Goal: Task Accomplishment & Management: Manage account settings

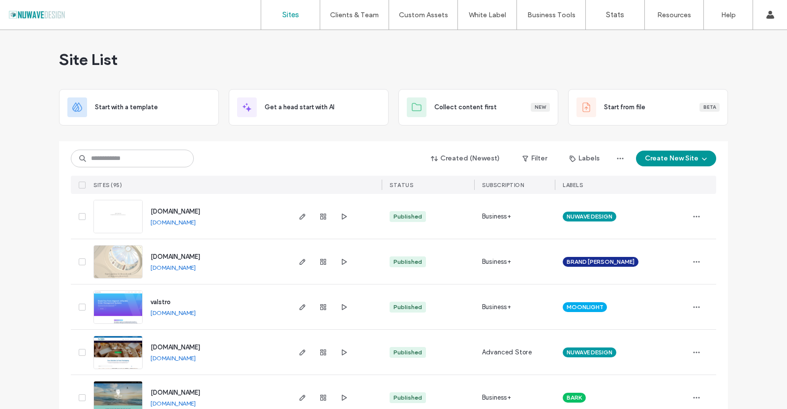
click at [166, 349] on span "[DOMAIN_NAME]" at bounding box center [176, 346] width 50 height 7
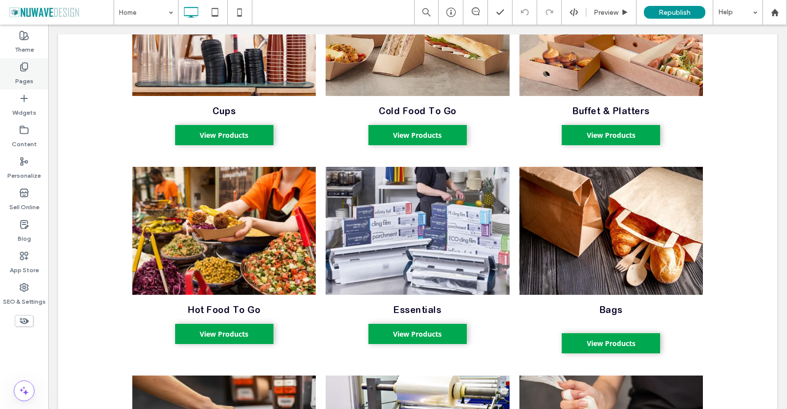
click at [22, 69] on icon at bounding box center [24, 67] width 10 height 10
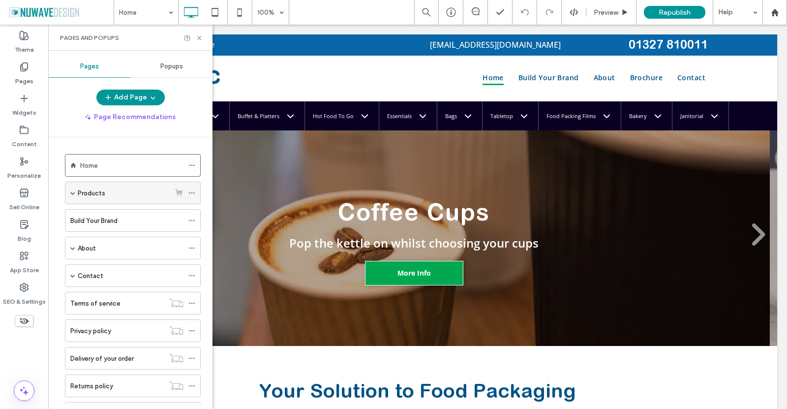
click at [76, 192] on div "Products" at bounding box center [133, 193] width 136 height 23
click at [72, 189] on span at bounding box center [72, 193] width 5 height 22
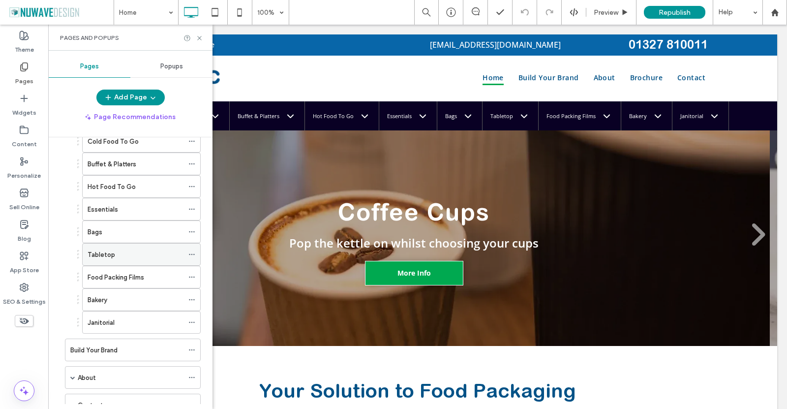
scroll to position [98, 0]
click at [120, 273] on label "Food Packing Films" at bounding box center [116, 275] width 57 height 17
click at [117, 277] on div at bounding box center [393, 204] width 787 height 409
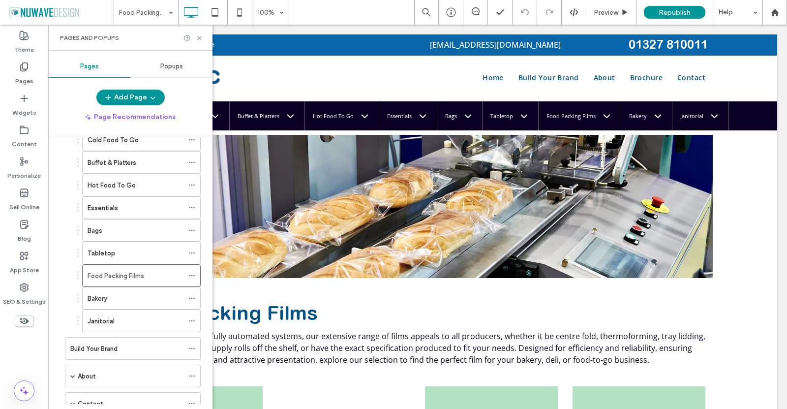
scroll to position [0, 0]
click at [197, 38] on icon at bounding box center [199, 37] width 7 height 7
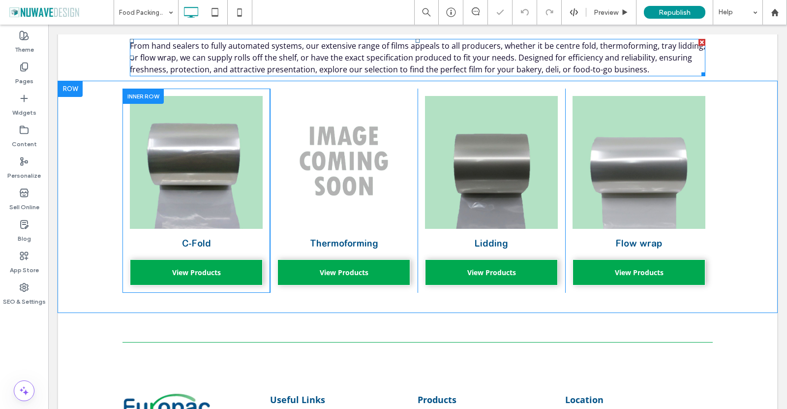
scroll to position [295, 0]
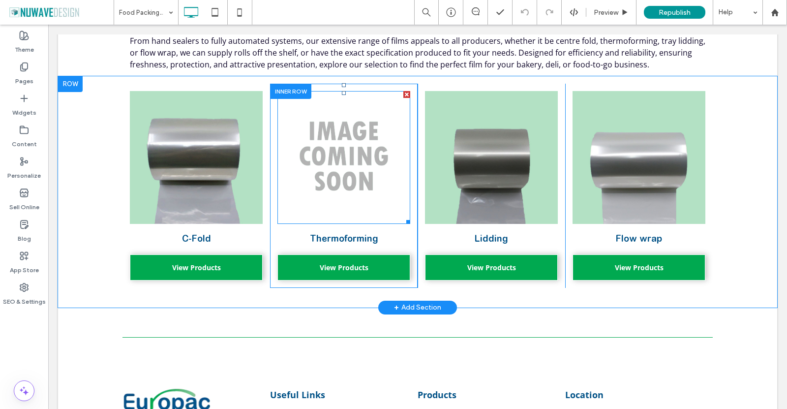
click at [313, 153] on img at bounding box center [343, 157] width 133 height 133
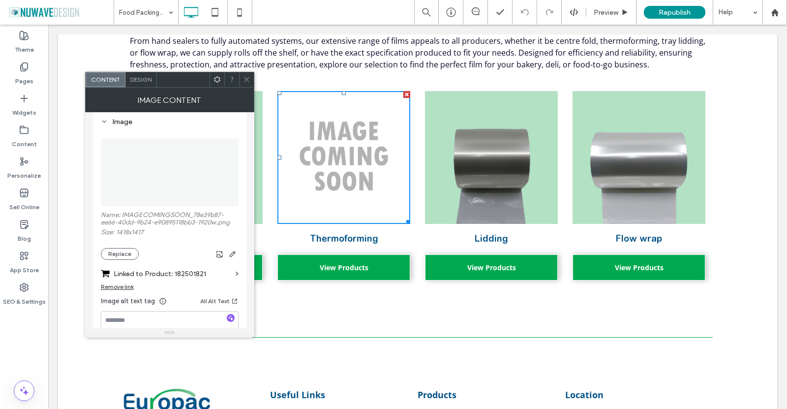
scroll to position [98, 0]
click at [114, 259] on section "Linked to Product: 182501821" at bounding box center [170, 268] width 138 height 23
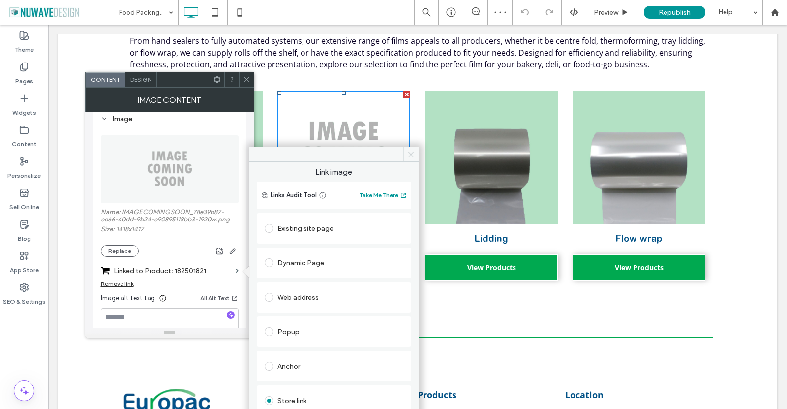
click at [410, 151] on icon at bounding box center [410, 154] width 7 height 7
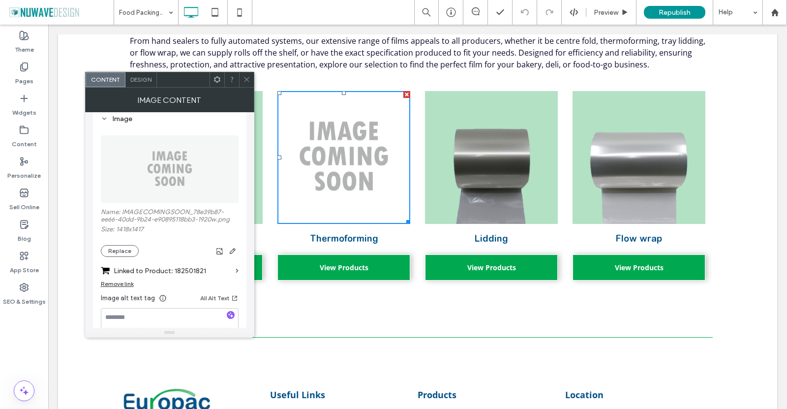
click at [171, 273] on label "Linked to Product: 182501821" at bounding box center [173, 271] width 118 height 18
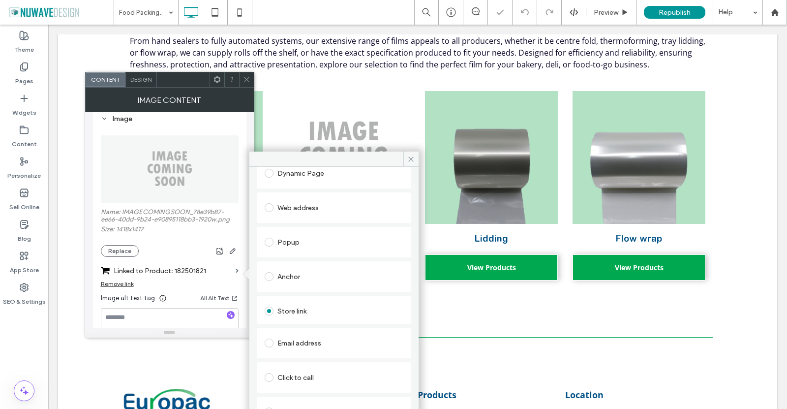
scroll to position [100, 0]
click at [317, 305] on div "Store link" at bounding box center [334, 306] width 139 height 16
click at [295, 304] on div "Store link" at bounding box center [334, 306] width 139 height 16
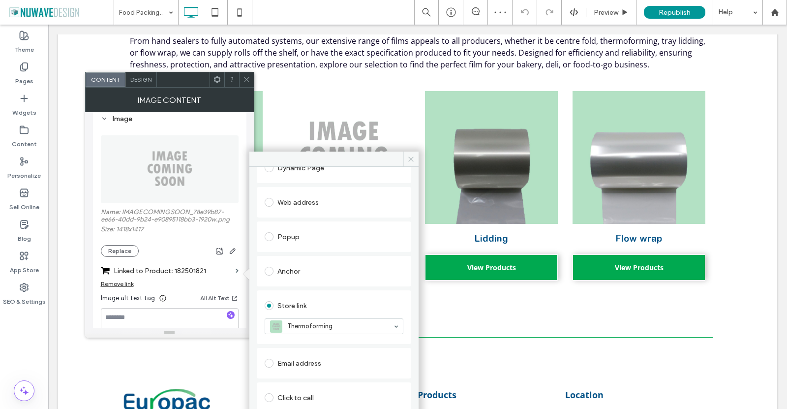
drag, startPoint x: 409, startPoint y: 160, endPoint x: 228, endPoint y: 137, distance: 183.0
click at [409, 160] on icon at bounding box center [410, 158] width 7 height 7
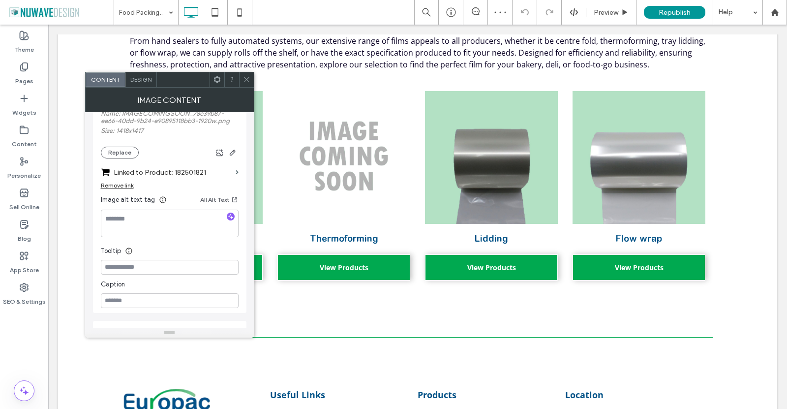
scroll to position [49, 0]
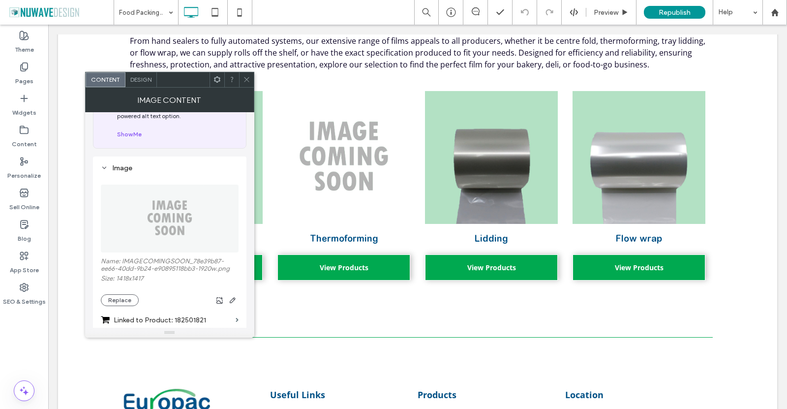
drag, startPoint x: 128, startPoint y: 297, endPoint x: 137, endPoint y: 288, distance: 13.2
click at [127, 297] on button "Replace" at bounding box center [120, 300] width 38 height 12
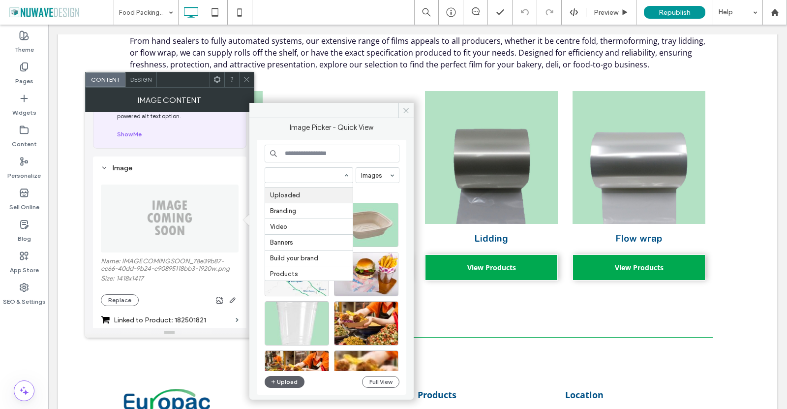
scroll to position [64, 0]
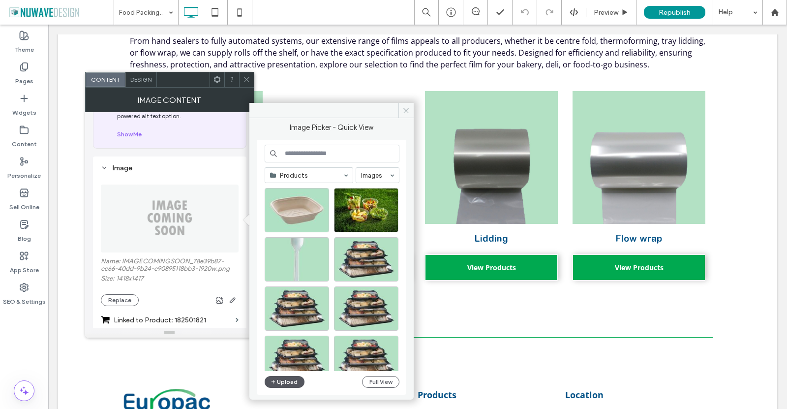
click at [293, 380] on button "Upload" at bounding box center [285, 382] width 40 height 12
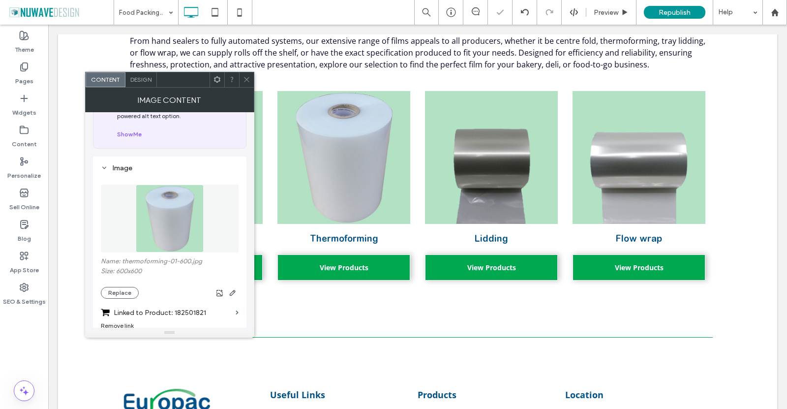
click at [245, 79] on icon at bounding box center [246, 79] width 7 height 7
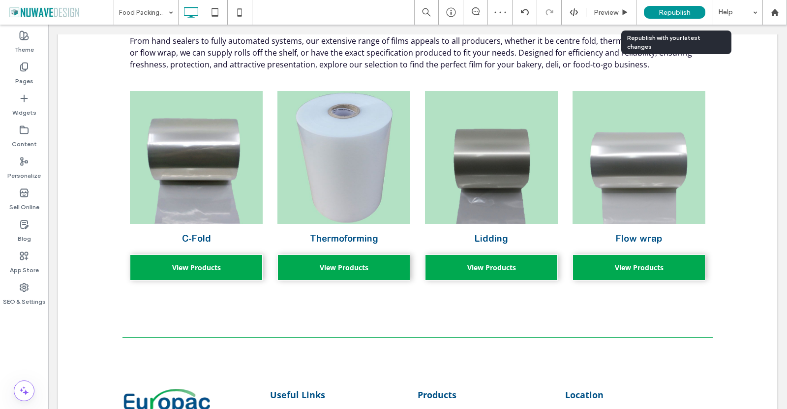
click at [682, 9] on span "Republish" at bounding box center [675, 12] width 32 height 8
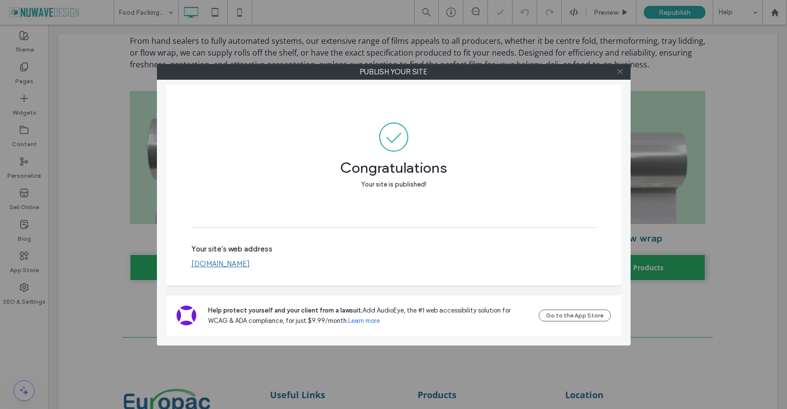
click at [621, 69] on icon at bounding box center [619, 71] width 7 height 7
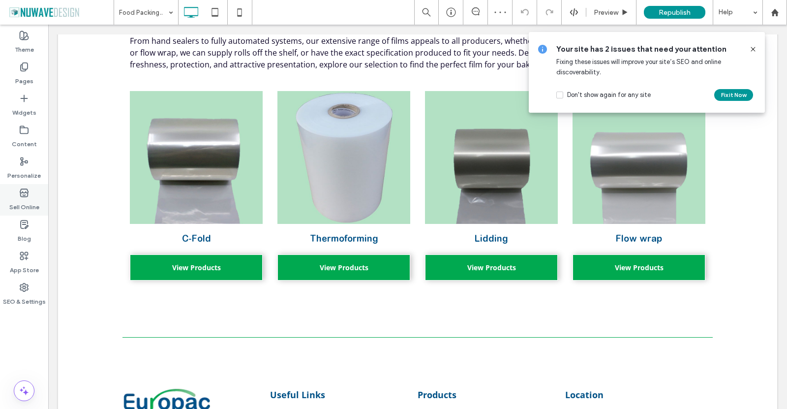
click at [29, 199] on label "Sell Online" at bounding box center [24, 205] width 30 height 14
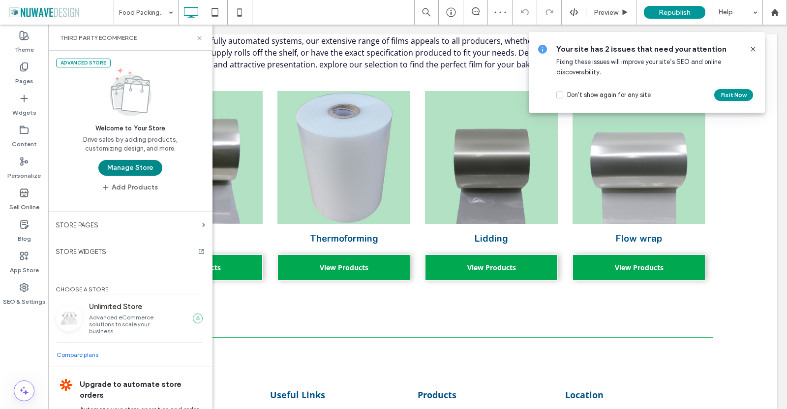
click at [127, 169] on button "Manage Store" at bounding box center [130, 168] width 64 height 16
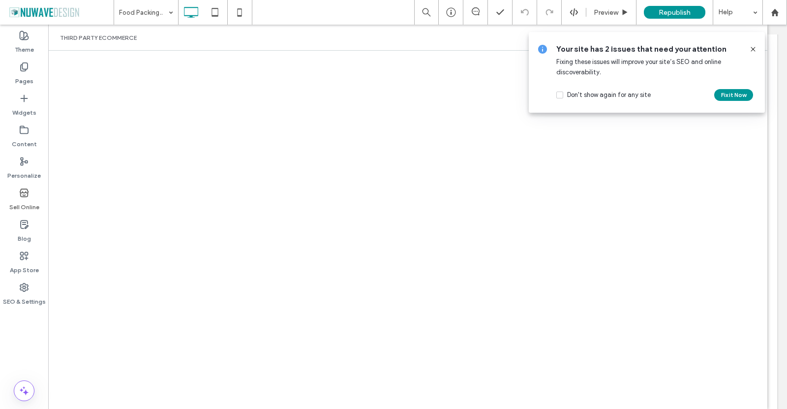
click at [754, 50] on icon at bounding box center [753, 49] width 8 height 8
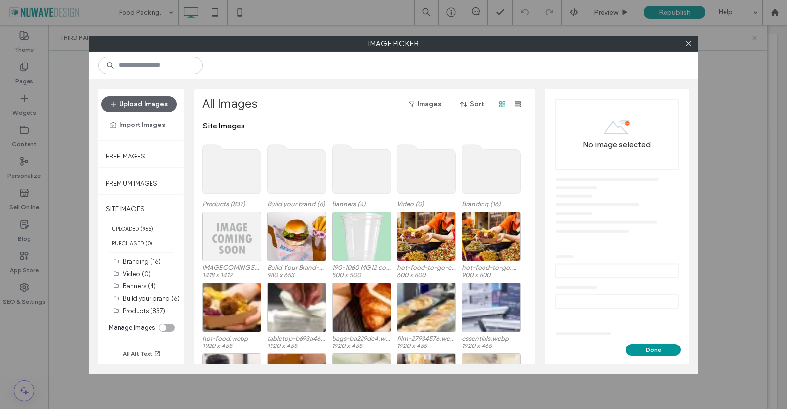
click at [222, 169] on use at bounding box center [232, 169] width 59 height 49
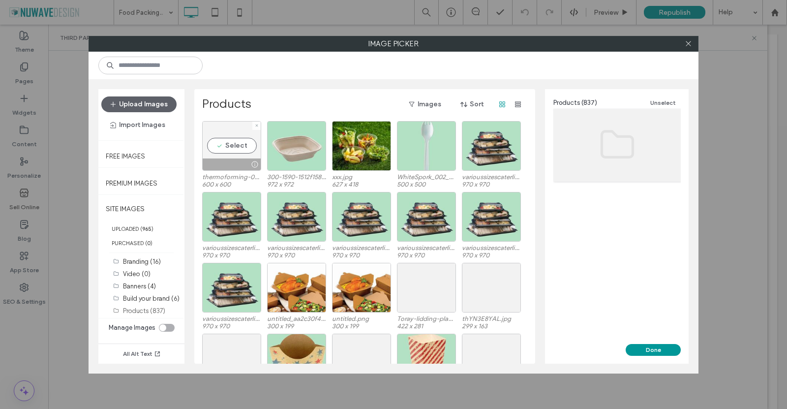
click at [205, 138] on div "Select" at bounding box center [231, 146] width 59 height 50
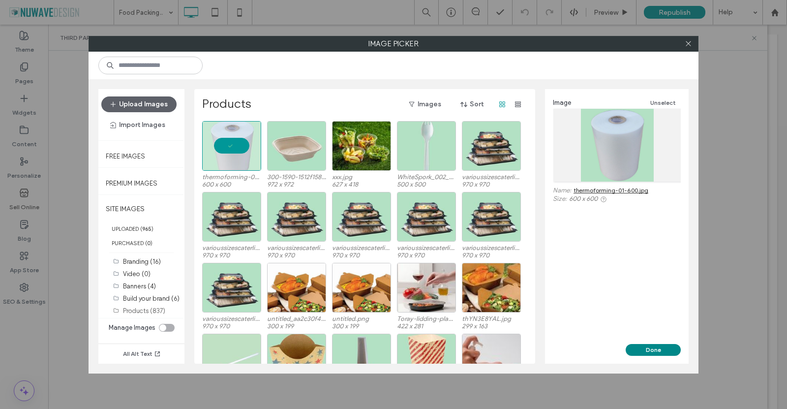
click at [646, 348] on button "Done" at bounding box center [653, 350] width 55 height 12
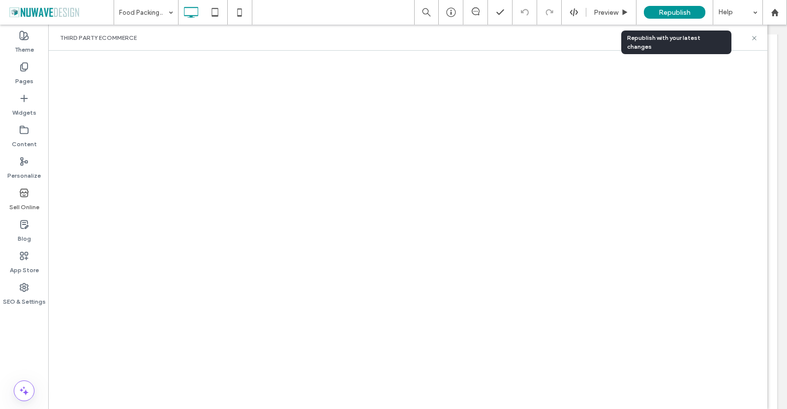
click at [688, 3] on div "Republish" at bounding box center [674, 12] width 61 height 25
click at [682, 15] on span "Republish" at bounding box center [675, 12] width 32 height 8
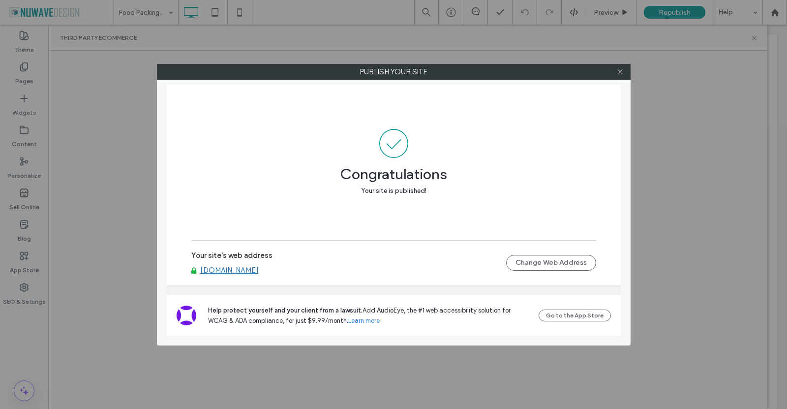
drag, startPoint x: 619, startPoint y: 71, endPoint x: 690, endPoint y: 22, distance: 86.3
click at [620, 70] on icon at bounding box center [619, 71] width 7 height 7
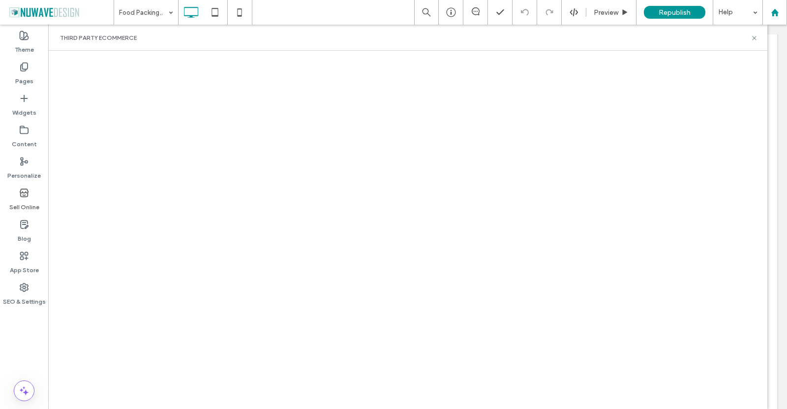
click at [773, 8] on div at bounding box center [775, 12] width 25 height 25
